Goal: Task Accomplishment & Management: Use online tool/utility

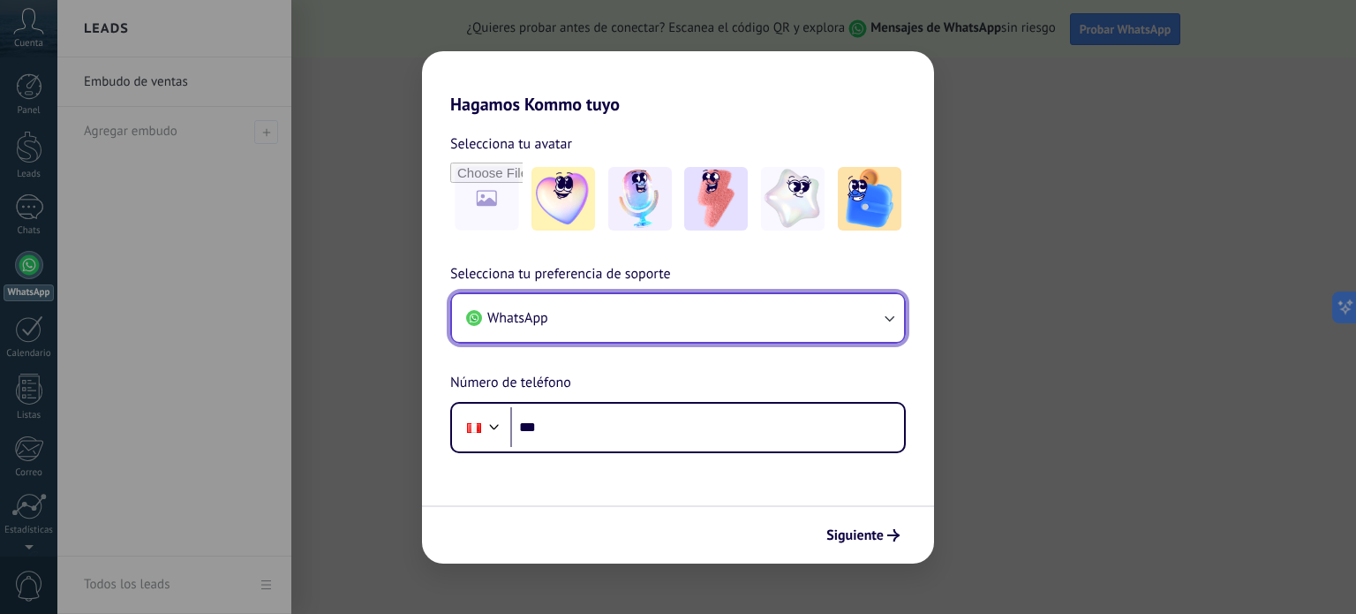
click at [597, 332] on button "WhatsApp" at bounding box center [678, 318] width 452 height 48
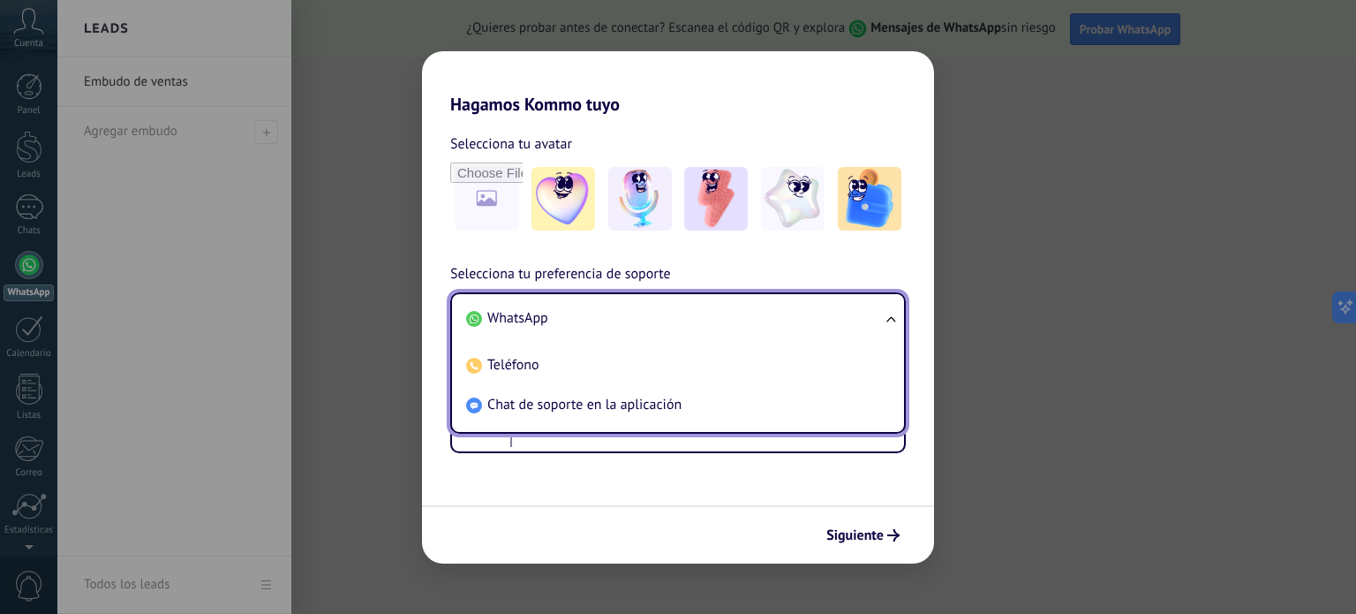
click at [601, 307] on li "WhatsApp" at bounding box center [674, 318] width 431 height 40
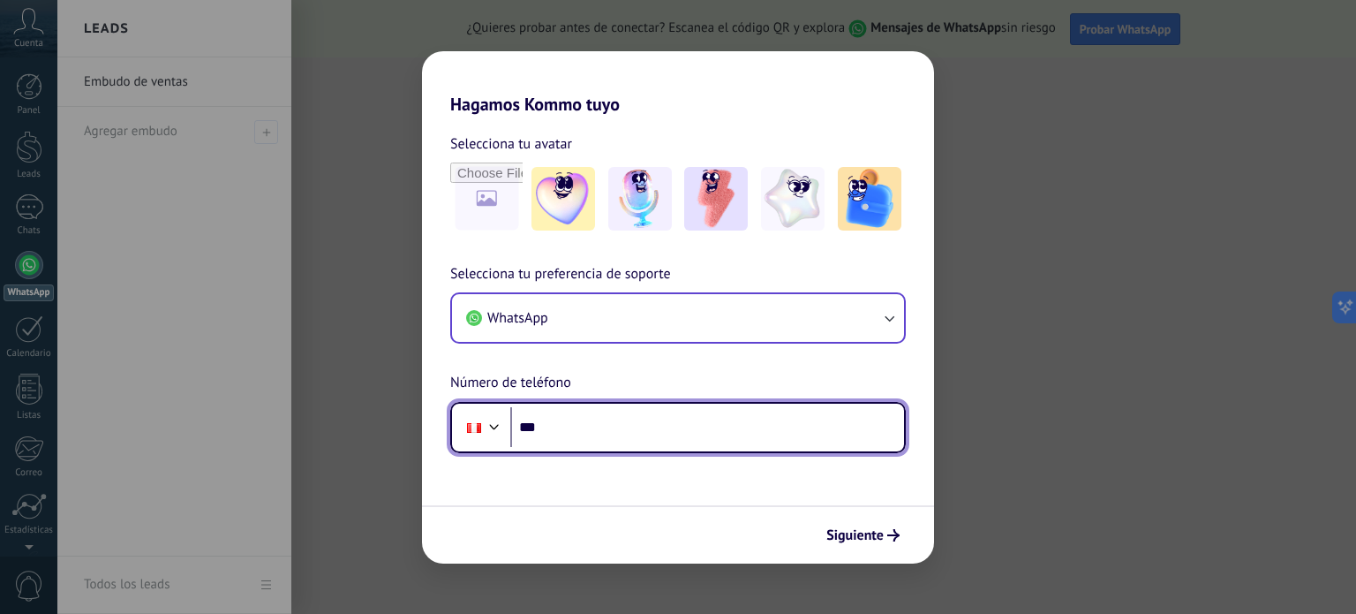
click at [584, 430] on input "***" at bounding box center [707, 427] width 394 height 41
type input "**********"
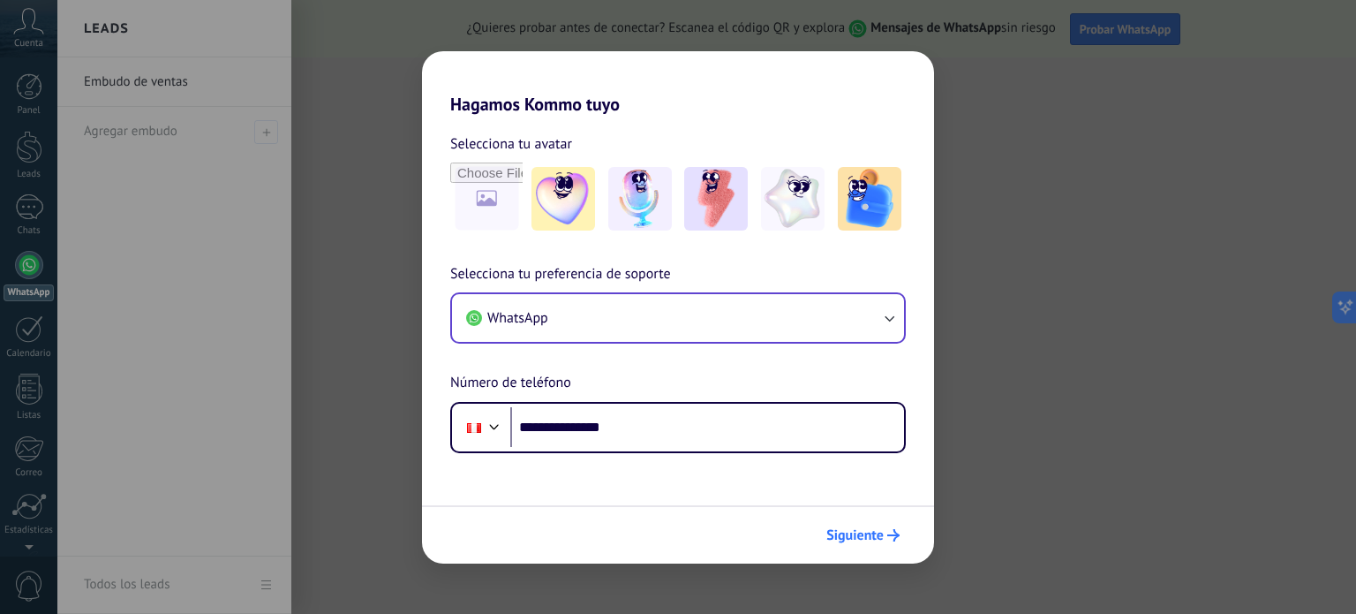
click at [854, 531] on span "Siguiente" at bounding box center [854, 535] width 57 height 12
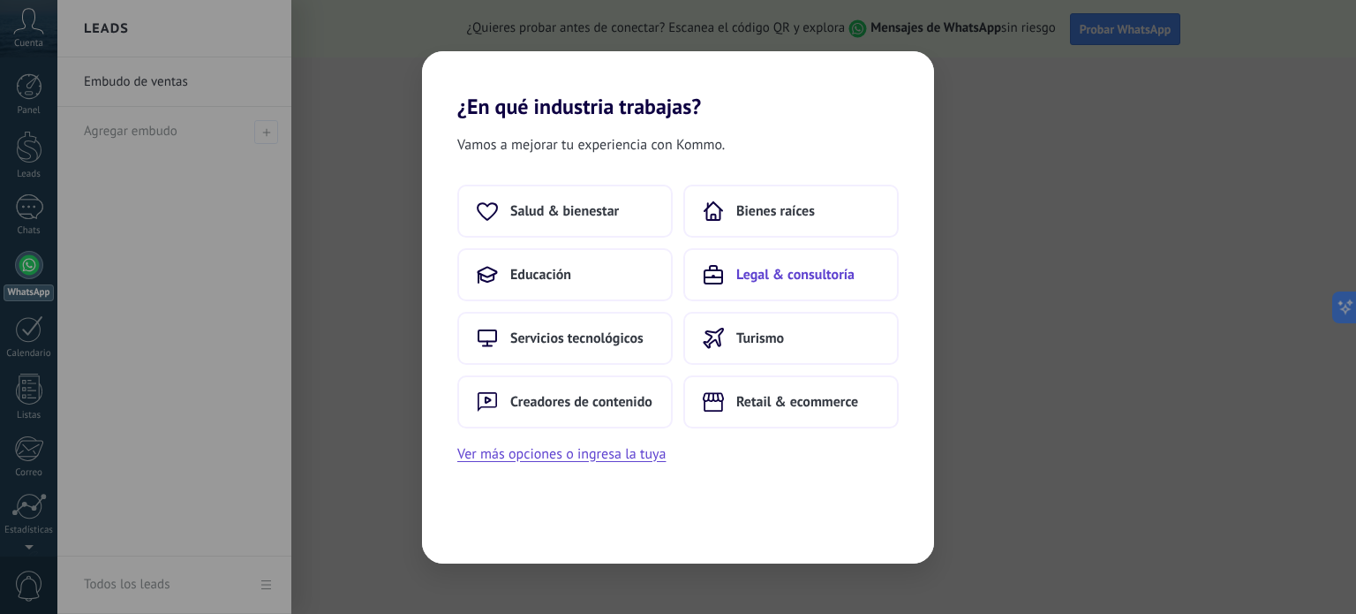
click at [766, 278] on span "Legal & consultoría" at bounding box center [795, 275] width 118 height 18
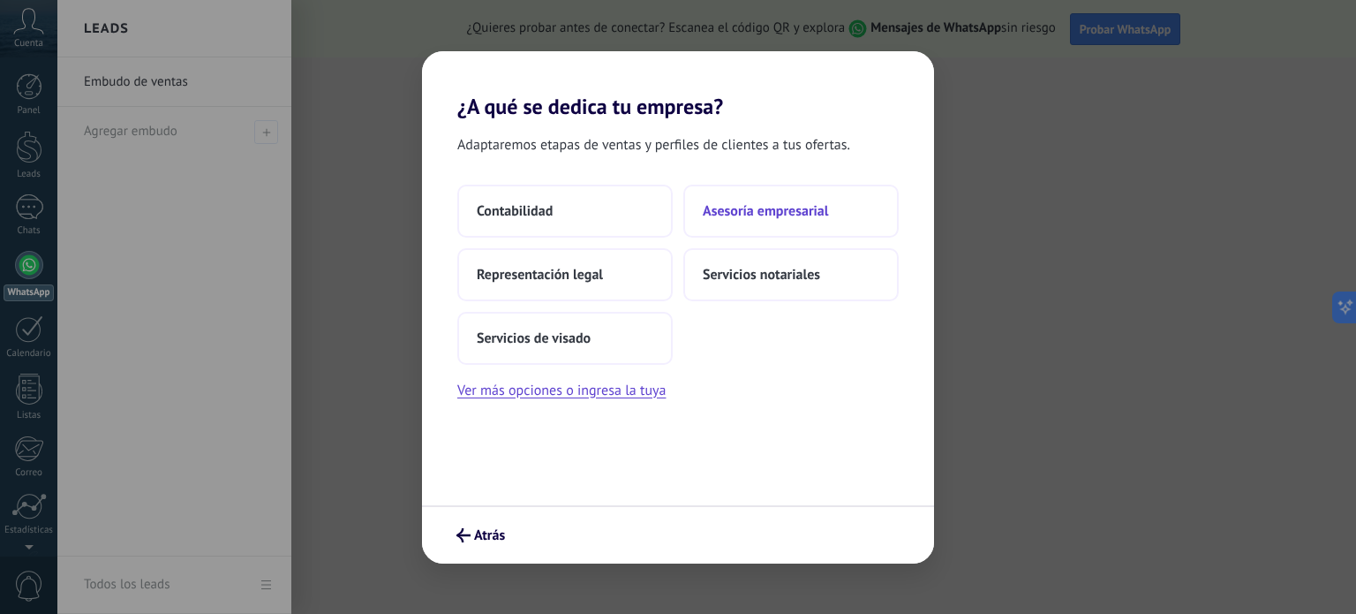
click at [780, 212] on span "Asesoría empresarial" at bounding box center [765, 211] width 125 height 18
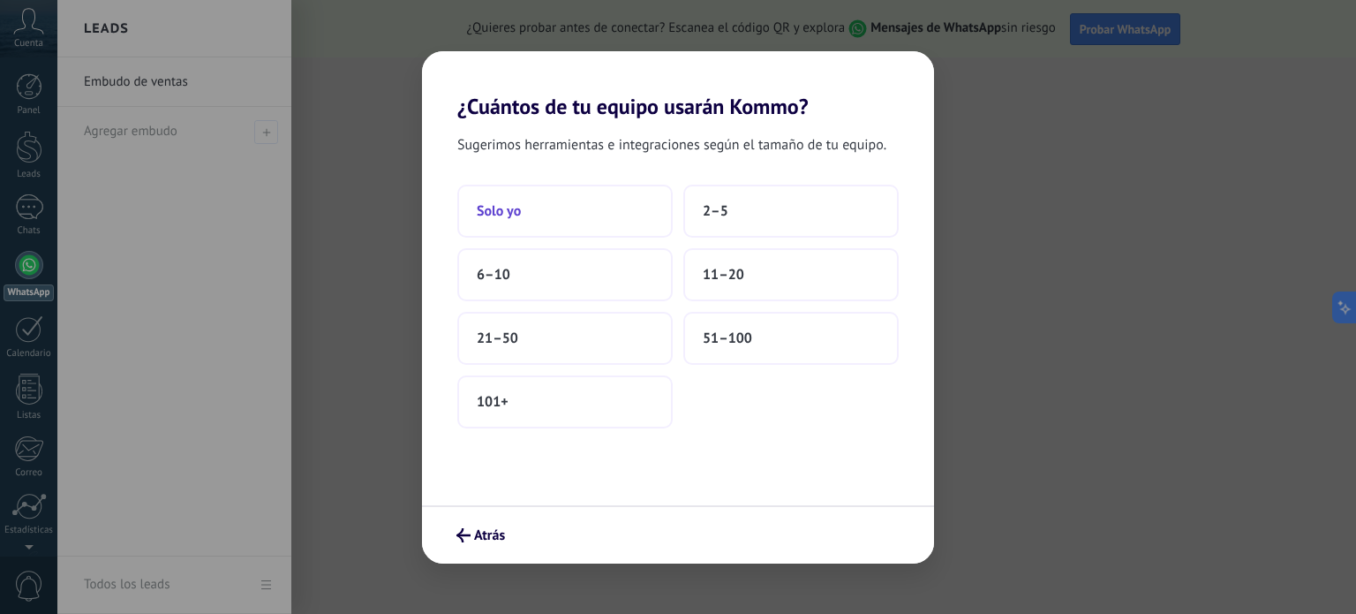
click at [512, 216] on span "Solo yo" at bounding box center [499, 211] width 44 height 18
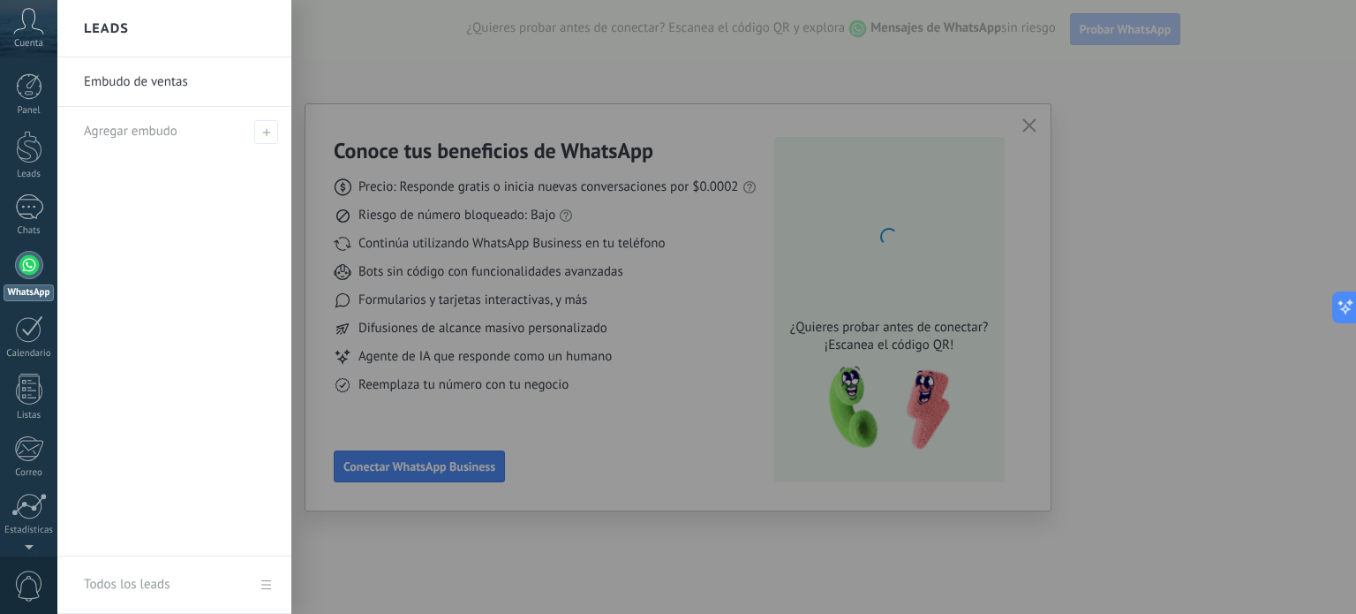
click at [519, 457] on div at bounding box center [735, 307] width 1356 height 614
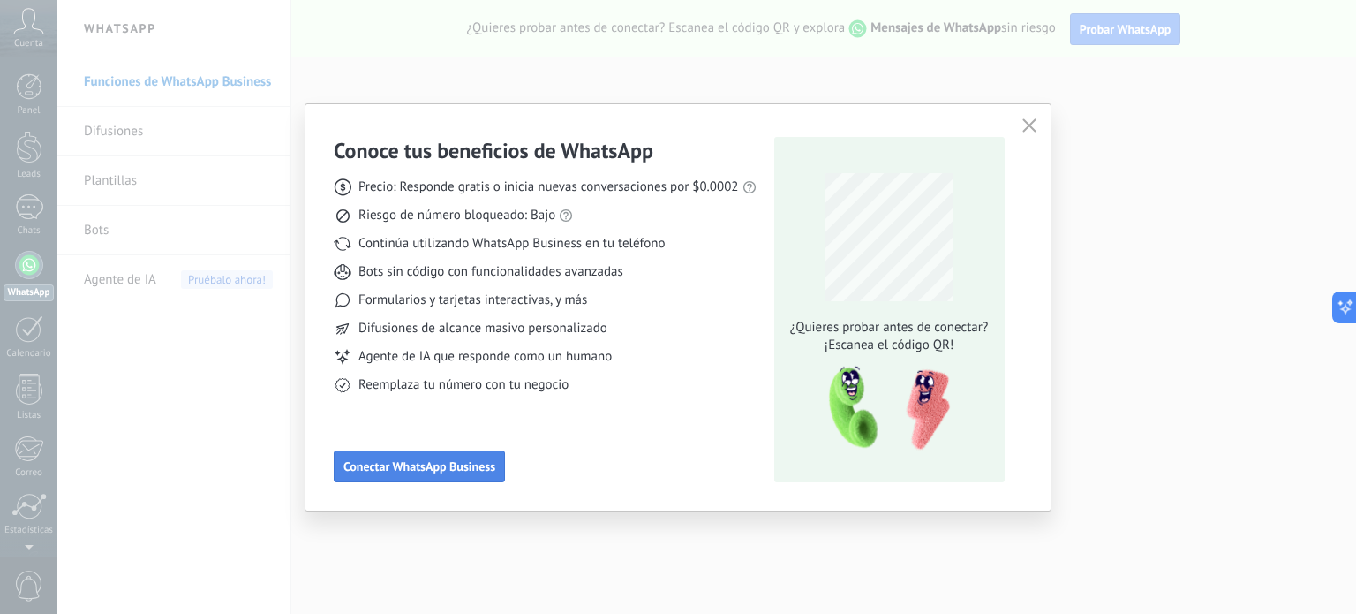
click at [389, 462] on span "Conectar WhatsApp Business" at bounding box center [419, 466] width 152 height 12
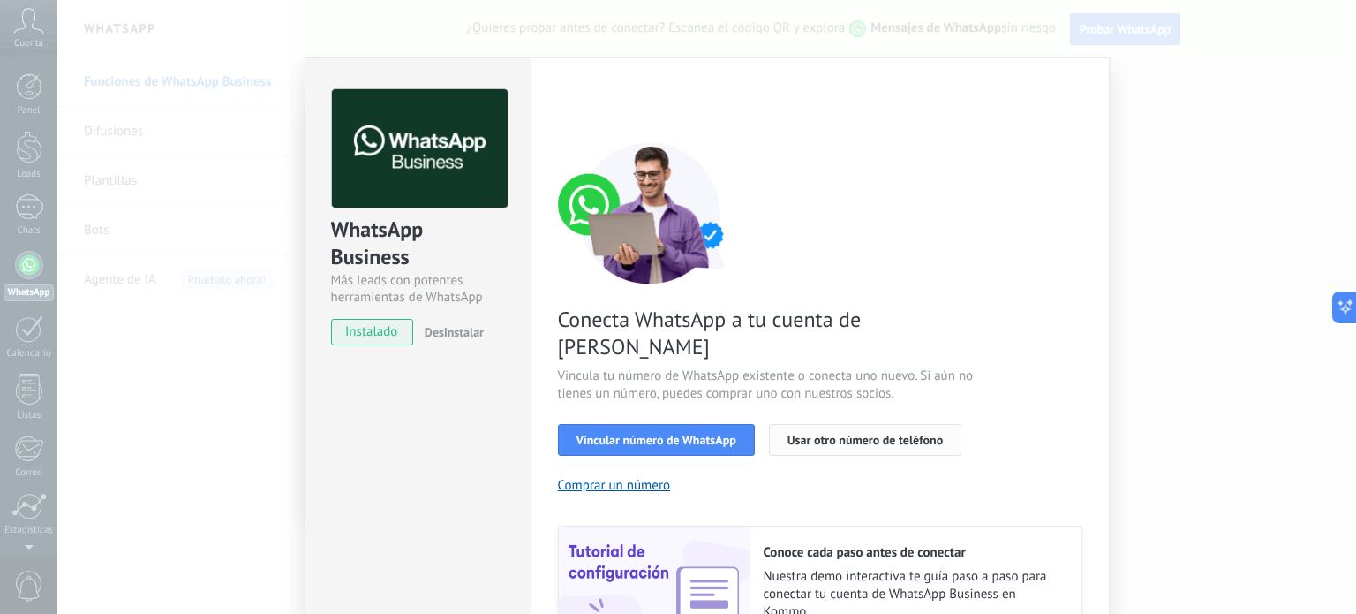
click at [825, 433] on span "Usar otro número de teléfono" at bounding box center [864, 439] width 155 height 12
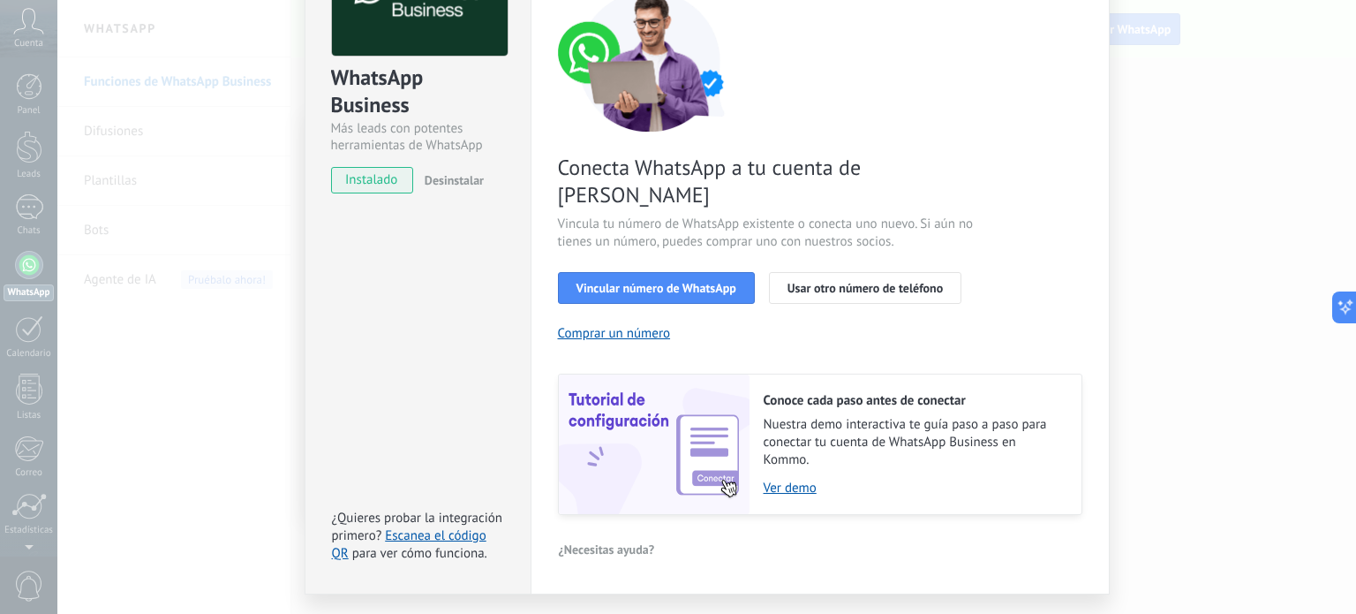
scroll to position [170, 0]
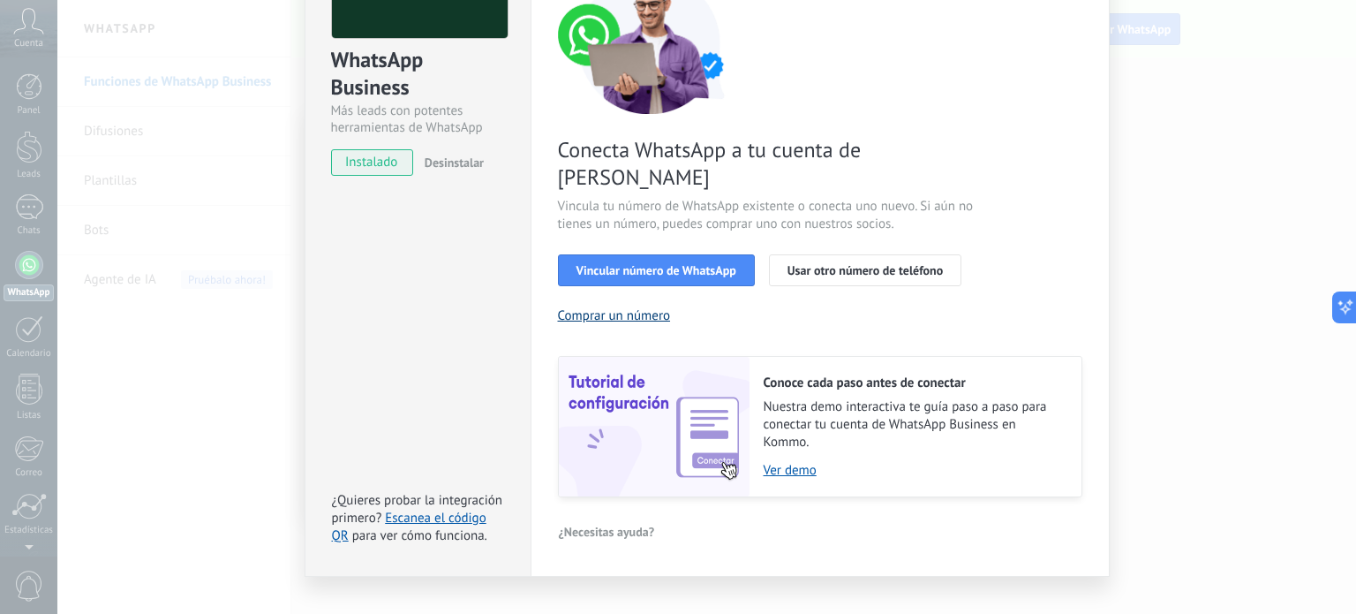
click at [606, 307] on button "Comprar un número" at bounding box center [614, 315] width 113 height 17
